Goal: Find specific page/section: Find specific page/section

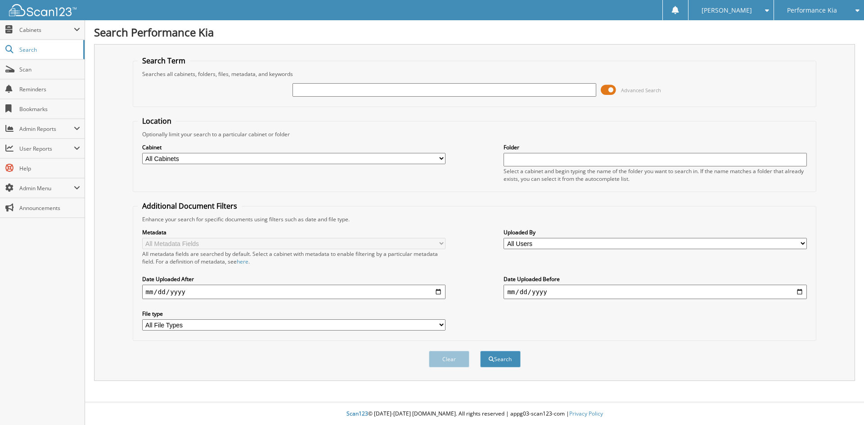
click at [402, 89] on input "text" at bounding box center [444, 90] width 303 height 14
type input "2614418"
click at [480, 351] on button "Search" at bounding box center [500, 359] width 41 height 17
